Goal: Task Accomplishment & Management: Use online tool/utility

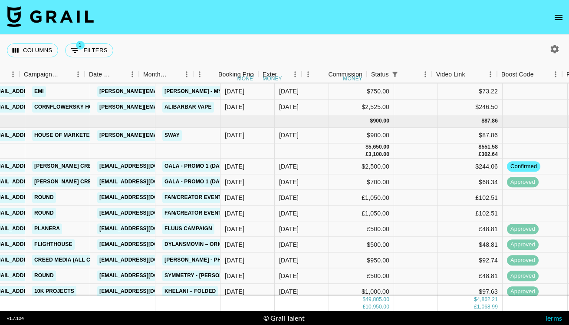
scroll to position [171, 399]
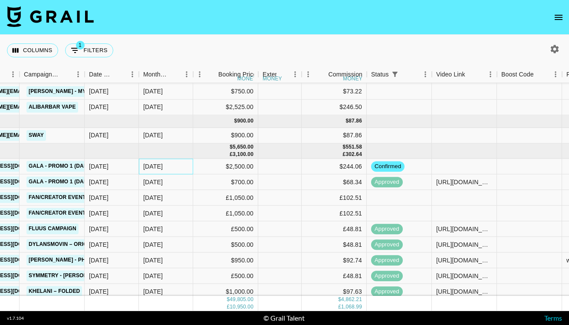
click at [170, 166] on div "[DATE]" at bounding box center [166, 167] width 54 height 16
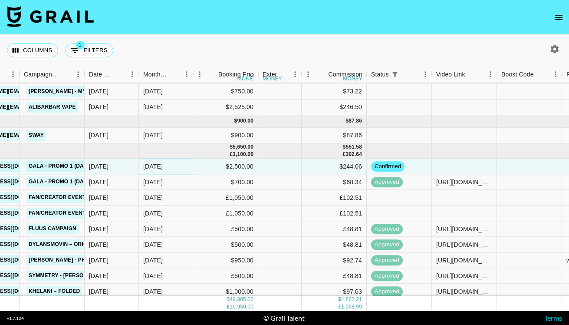
click at [170, 166] on div "[DATE]" at bounding box center [166, 167] width 54 height 16
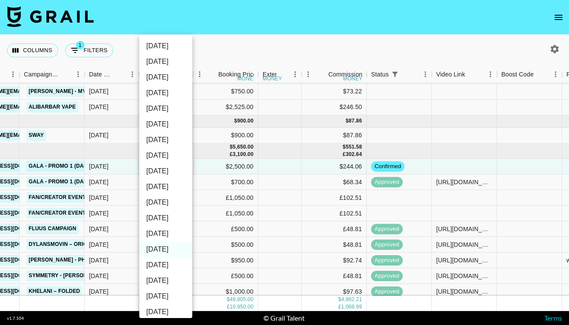
click at [165, 237] on li "[DATE]" at bounding box center [165, 234] width 53 height 16
type input "[DATE]"
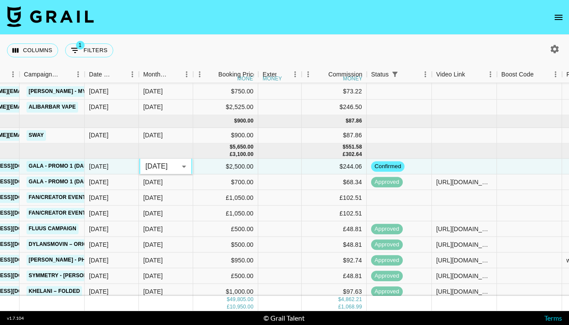
click at [163, 14] on nav at bounding box center [284, 17] width 569 height 35
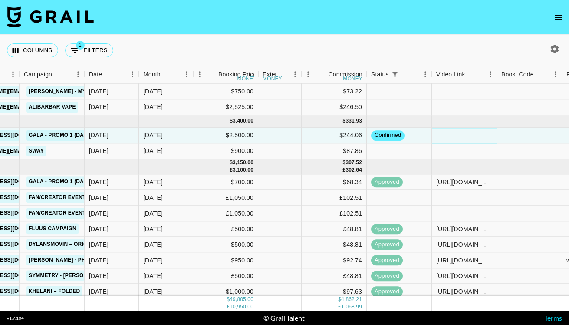
click at [450, 135] on div at bounding box center [464, 136] width 65 height 16
type input "[URL][DOMAIN_NAME]"
click at [418, 47] on div "Columns 1 Filters + Booking" at bounding box center [284, 50] width 569 height 31
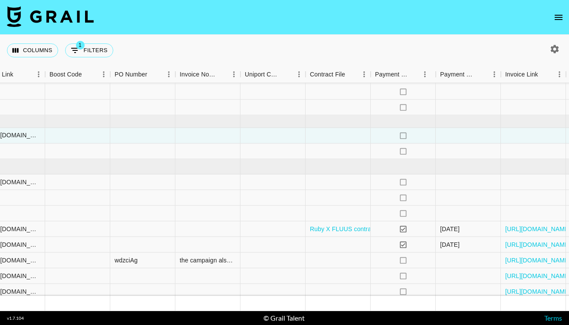
scroll to position [171, 883]
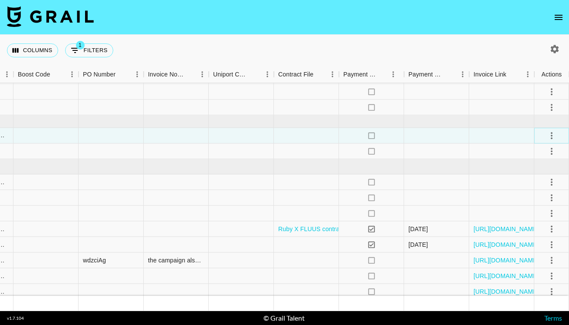
click at [549, 132] on icon "select merge strategy" at bounding box center [551, 135] width 10 height 10
click at [525, 214] on div "Approve" at bounding box center [532, 216] width 26 height 10
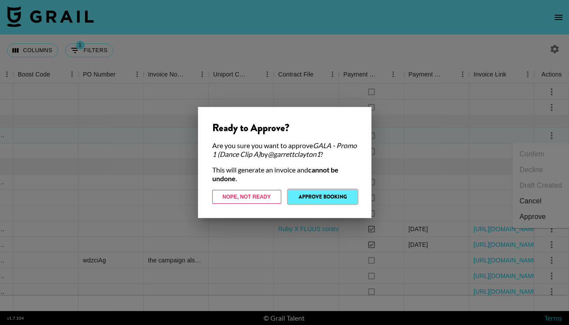
click at [339, 200] on button "Approve Booking" at bounding box center [322, 197] width 69 height 14
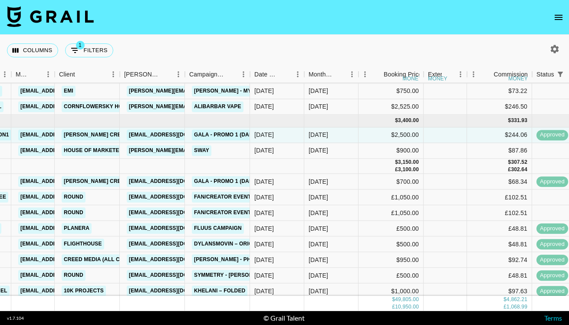
scroll to position [171, 130]
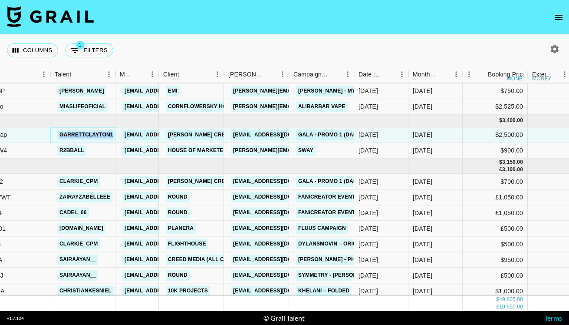
copy link "garrettclayton1"
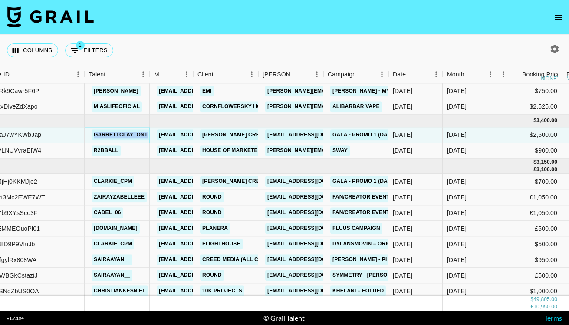
scroll to position [171, 87]
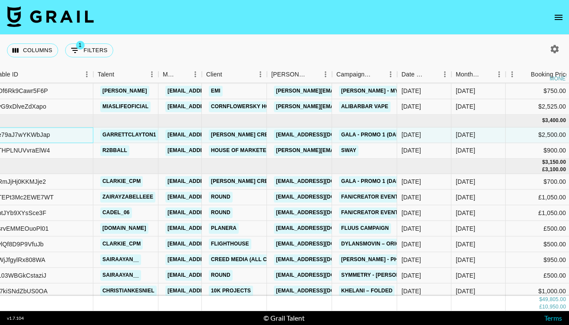
click at [36, 133] on div "rece79aJ7wYKWbJap" at bounding box center [19, 135] width 61 height 9
copy div "rece79aJ7wYKWbJap"
